Goal: Task Accomplishment & Management: Manage account settings

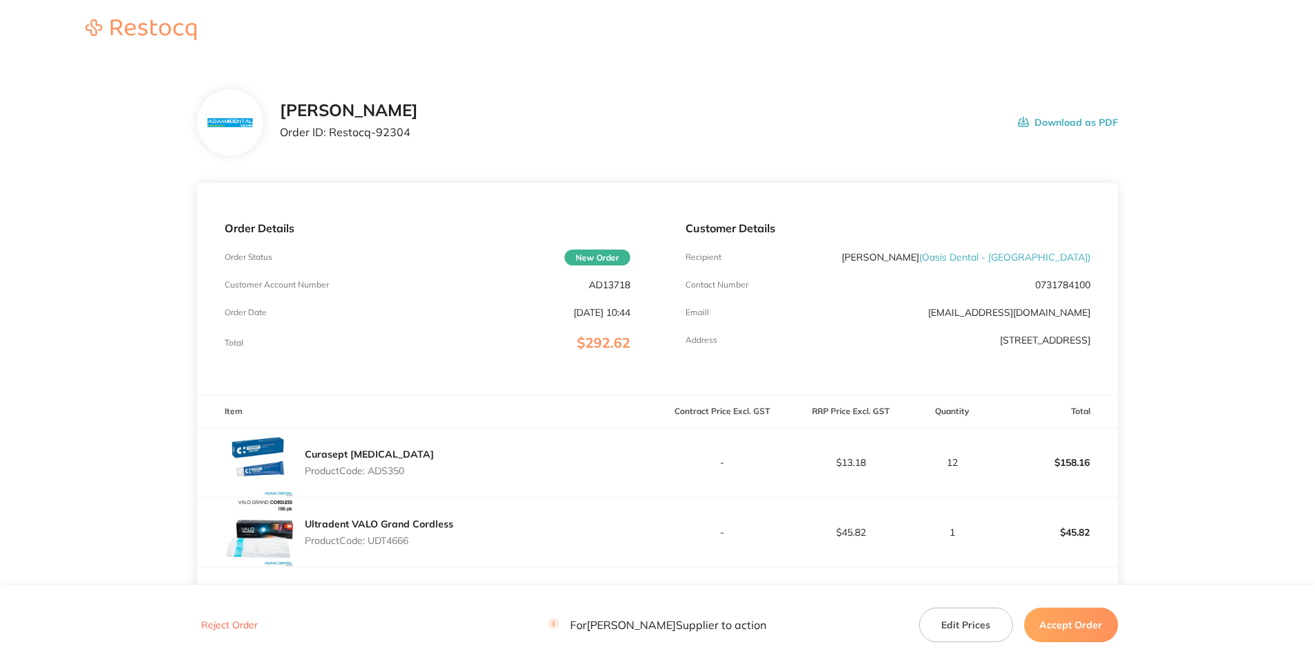
click at [527, 144] on div "[PERSON_NAME] Order ID: Restocq- 92304 Download as PDF" at bounding box center [657, 122] width 920 height 66
click at [416, 120] on h2 "[PERSON_NAME]" at bounding box center [349, 110] width 138 height 19
drag, startPoint x: 260, startPoint y: 186, endPoint x: 340, endPoint y: 186, distance: 80.1
click at [340, 138] on p "Order ID: Restocq- 92304" at bounding box center [349, 132] width 138 height 12
click at [370, 120] on h2 "[PERSON_NAME]" at bounding box center [349, 110] width 138 height 19
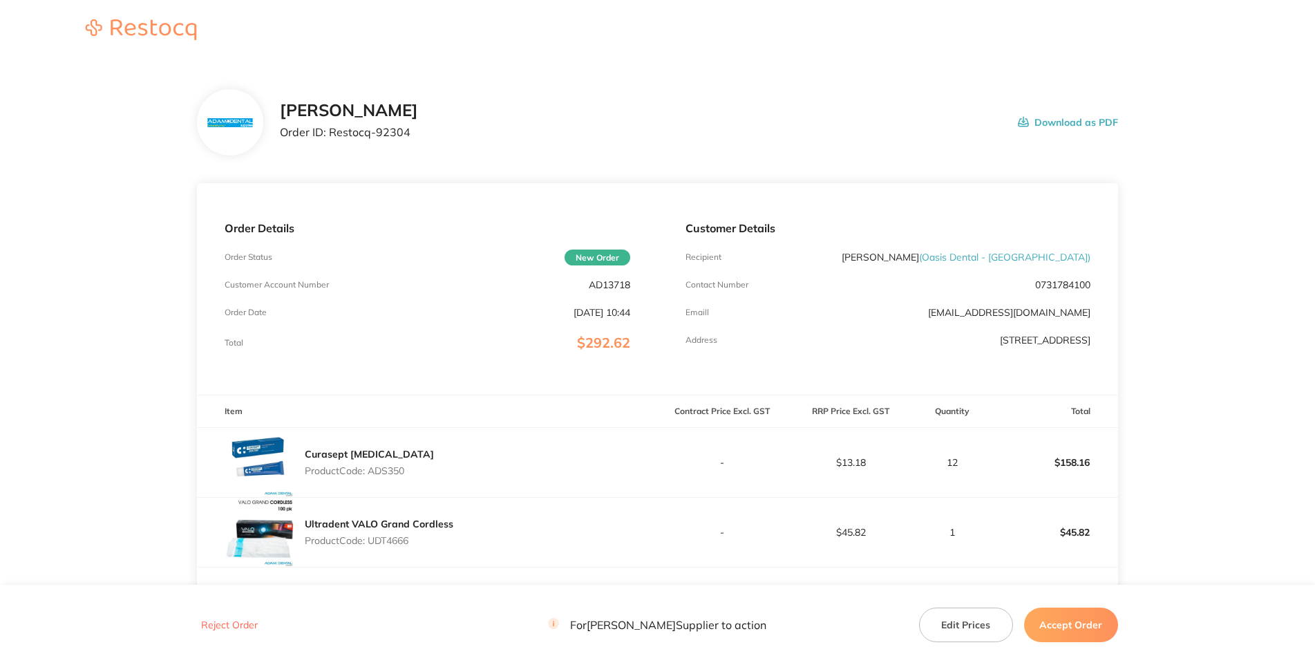
scroll to position [398, 0]
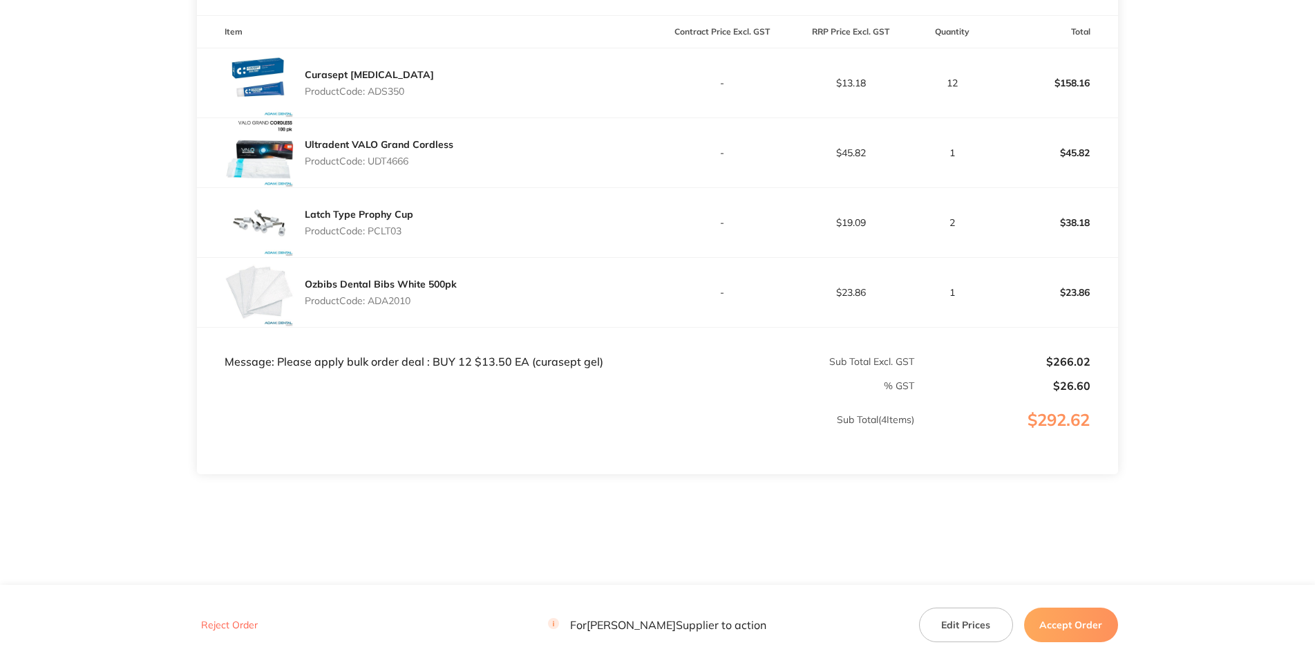
click at [158, 108] on main "[PERSON_NAME] Dental Order ID: Restocq- 92304 Download as PDF Order Details Ord…" at bounding box center [657, 133] width 1315 height 902
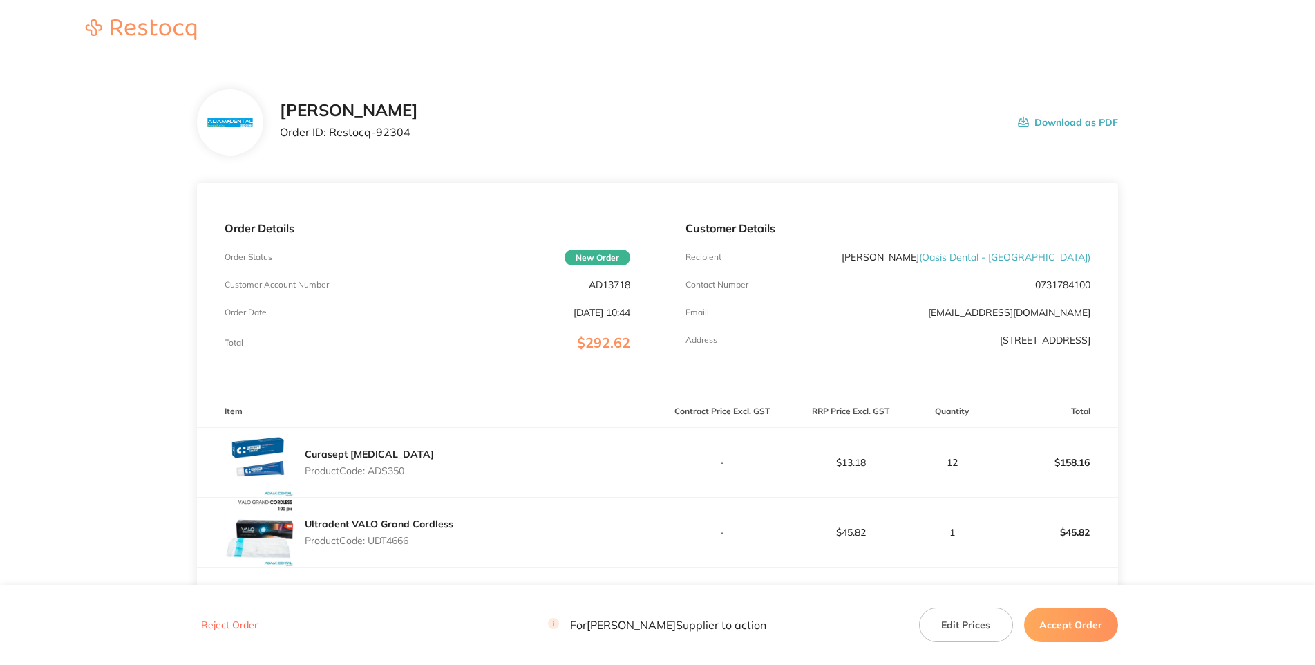
click at [622, 290] on p "AD13718" at bounding box center [609, 284] width 41 height 11
click at [418, 138] on p "Order ID: Restocq- 92304" at bounding box center [349, 132] width 138 height 12
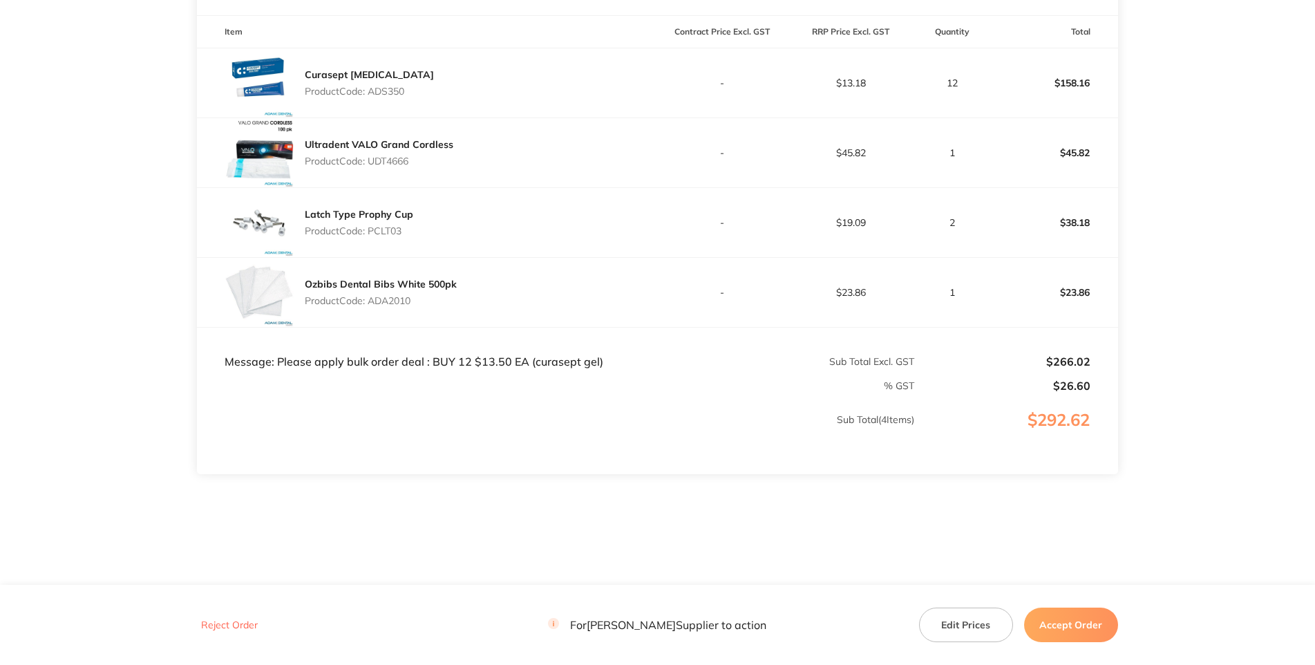
click at [216, 618] on button "Reject Order" at bounding box center [229, 624] width 65 height 12
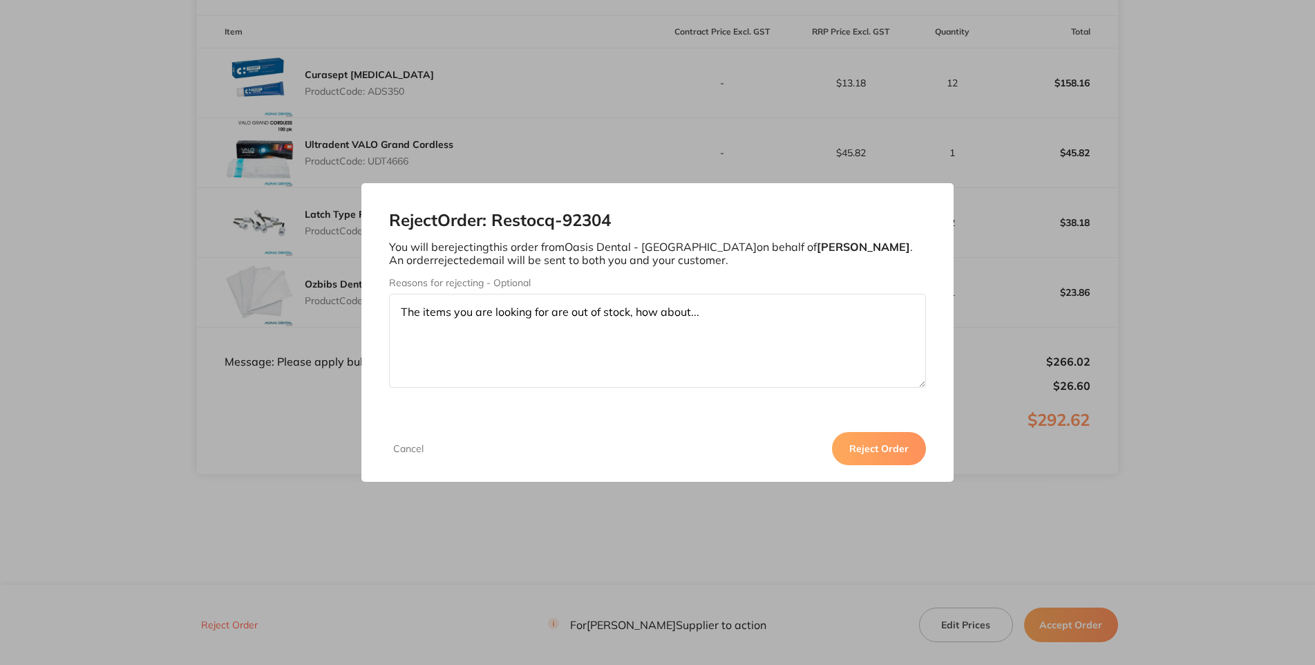
click at [926, 465] on button "Reject Order" at bounding box center [879, 448] width 94 height 33
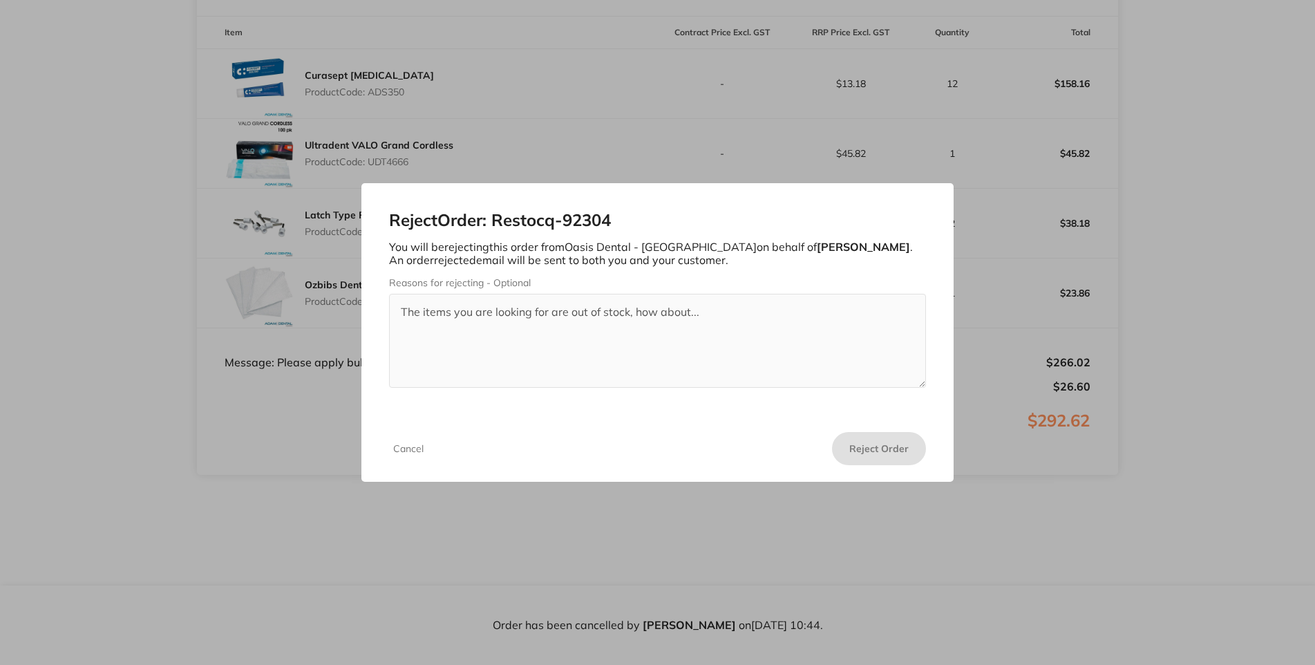
scroll to position [0, 0]
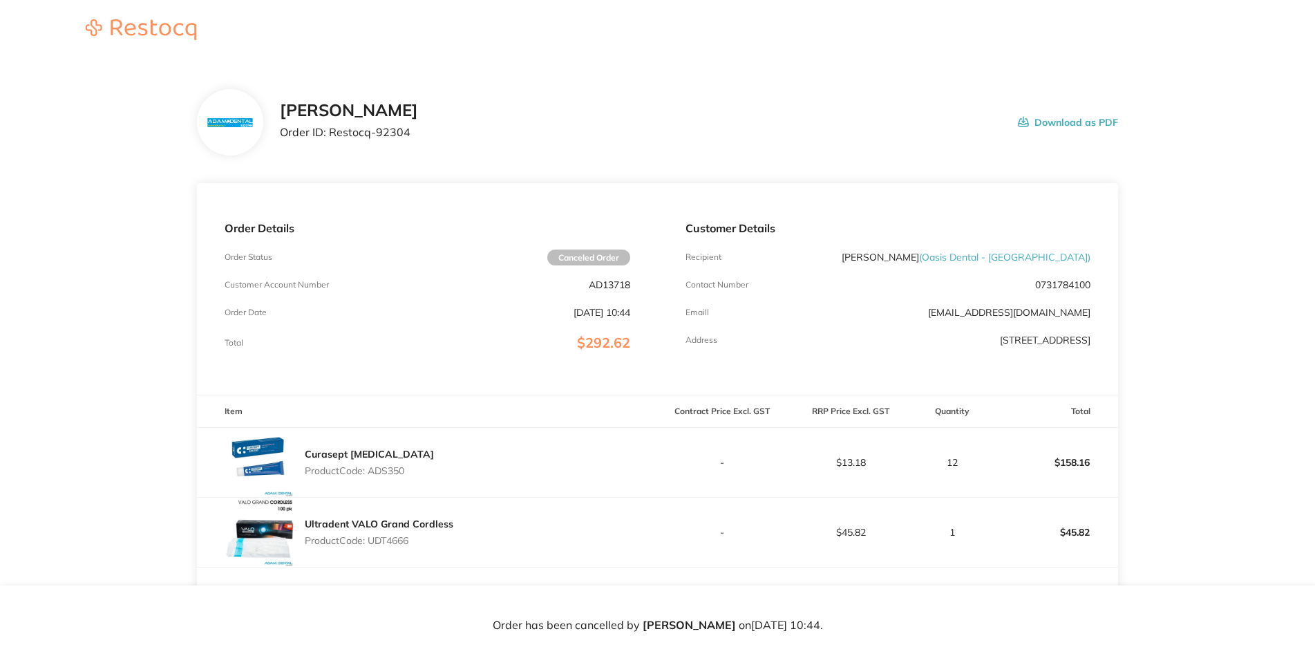
click at [432, 142] on div "[PERSON_NAME] Order ID: Restocq- 92304 Download as PDF" at bounding box center [657, 122] width 920 height 66
